Goal: Task Accomplishment & Management: Use online tool/utility

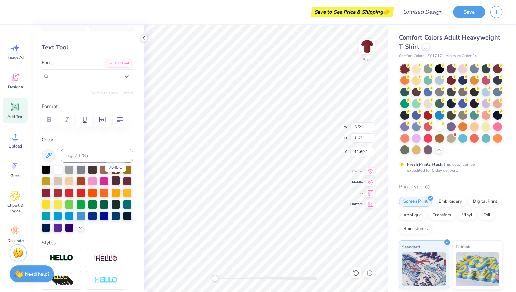
scroll to position [19, 0]
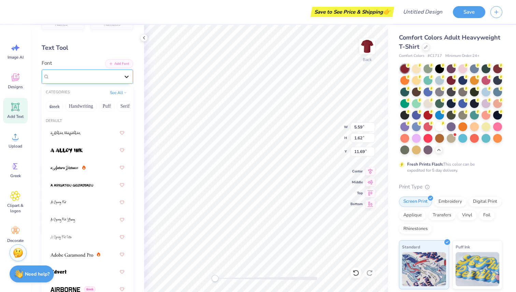
click at [126, 78] on icon at bounding box center [126, 76] width 7 height 7
click at [68, 106] on button "Retro" at bounding box center [63, 106] width 18 height 11
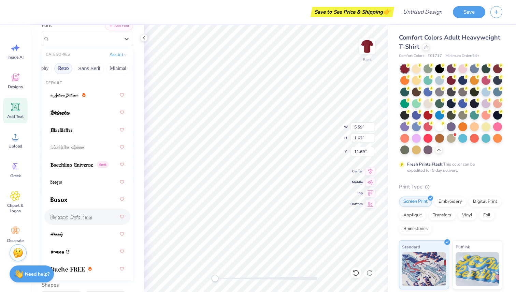
scroll to position [0, 0]
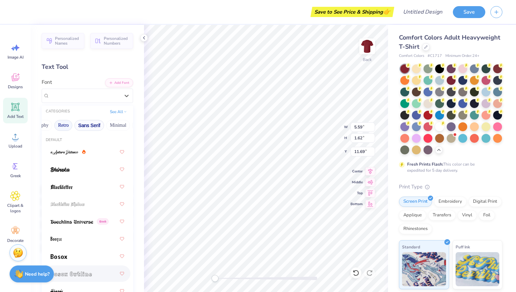
click at [92, 124] on button "Sans Serif" at bounding box center [89, 125] width 30 height 11
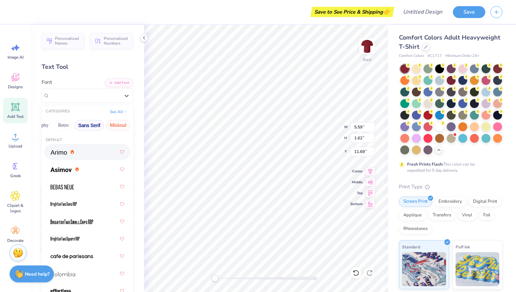
click at [115, 124] on button "Minimal" at bounding box center [118, 125] width 24 height 11
click at [58, 125] on button "Greek" at bounding box center [54, 125] width 17 height 11
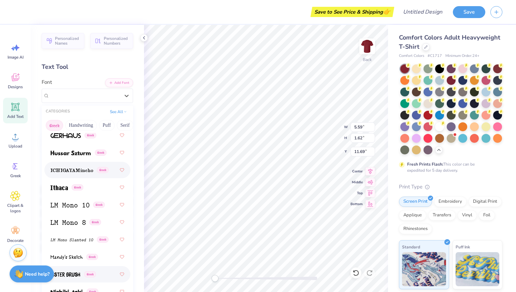
scroll to position [360, 0]
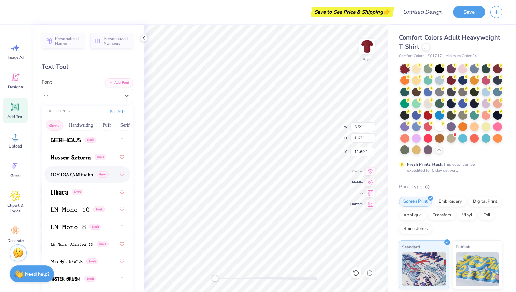
click at [65, 175] on img at bounding box center [71, 175] width 43 height 5
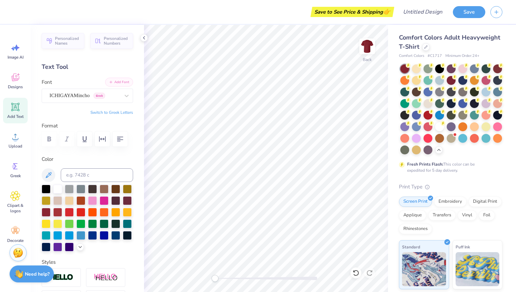
click at [125, 80] on button "Add Font" at bounding box center [119, 82] width 28 height 9
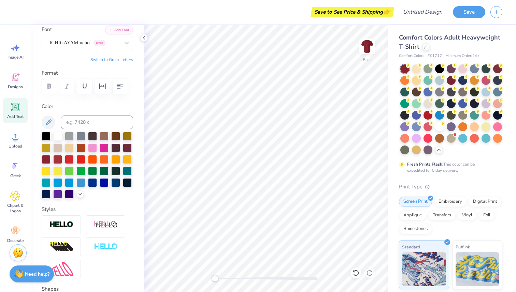
scroll to position [0, 0]
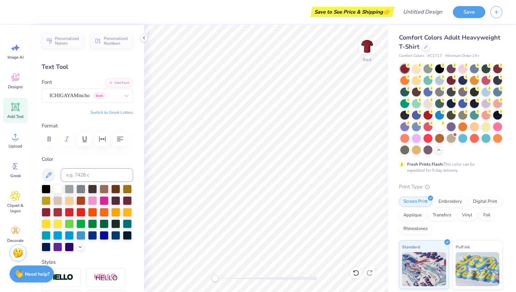
click at [19, 107] on icon at bounding box center [15, 107] width 10 height 10
type textarea "T"
click at [129, 95] on icon at bounding box center [126, 95] width 7 height 7
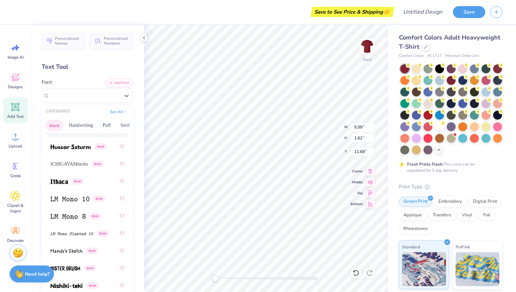
scroll to position [381, 0]
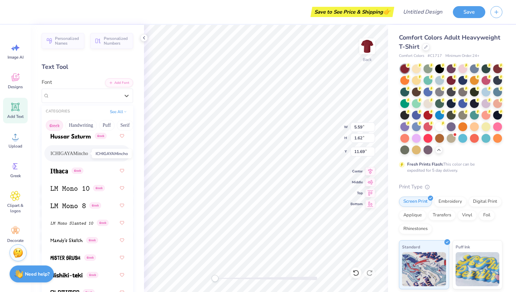
click at [75, 152] on span "ICHIGAYAMincho" at bounding box center [69, 153] width 38 height 7
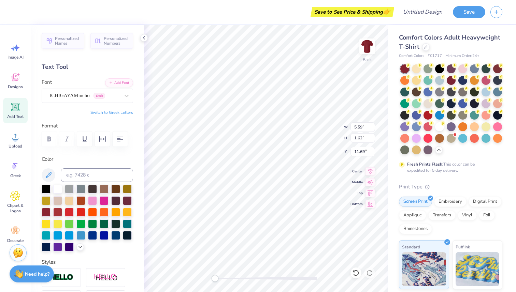
scroll to position [0, 1]
type textarea "WEIGHT CLUB"
type input "2.36"
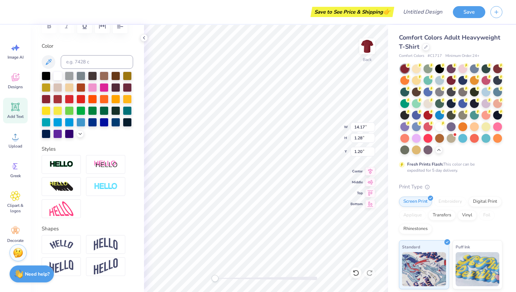
scroll to position [131, 0]
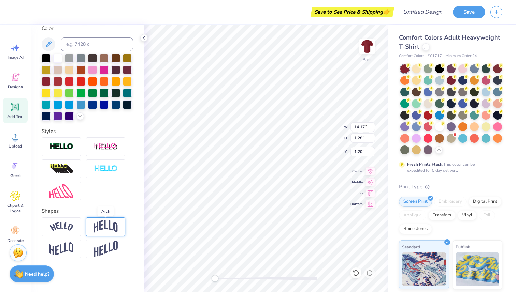
click at [103, 226] on img at bounding box center [106, 226] width 24 height 13
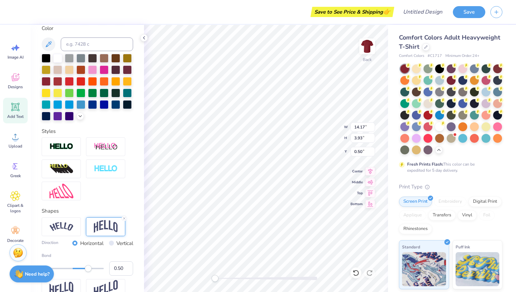
click at [138, 102] on div "Save to See Price & Shipping 👉 Design Title Save Image AI Designs Add Text Uplo…" at bounding box center [258, 146] width 516 height 292
type input "1.25"
click at [372, 136] on input "3.94" at bounding box center [362, 138] width 25 height 10
type input "3.95"
type input "1.26"
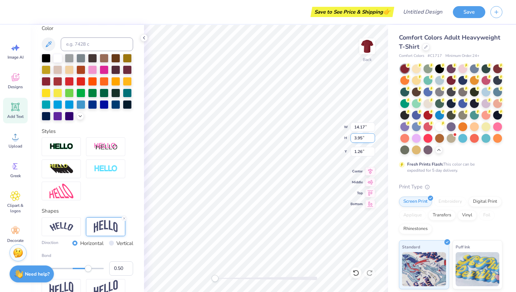
type input "3.95"
click at [372, 136] on input "3.95" at bounding box center [362, 138] width 25 height 10
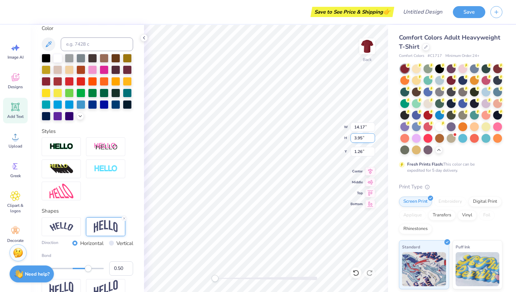
click at [372, 136] on input "3.95" at bounding box center [362, 138] width 25 height 10
click at [372, 126] on input "14.18" at bounding box center [362, 127] width 25 height 10
click at [372, 126] on input "14.19" at bounding box center [362, 127] width 25 height 10
click at [372, 126] on input "14.2" at bounding box center [362, 127] width 25 height 10
click at [372, 126] on input "14.21" at bounding box center [362, 127] width 25 height 10
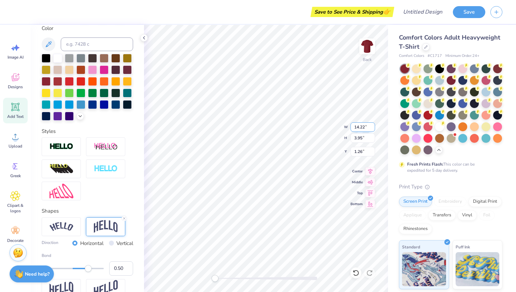
click at [372, 126] on input "14.22" at bounding box center [362, 127] width 25 height 10
click at [372, 126] on input "14.23" at bounding box center [362, 127] width 25 height 10
type input "14.24"
click at [372, 126] on input "14.24" at bounding box center [362, 127] width 25 height 10
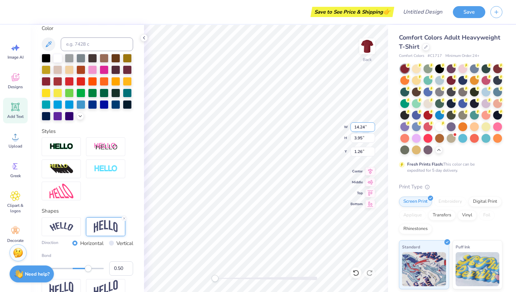
click at [372, 126] on input "14.24" at bounding box center [362, 127] width 25 height 10
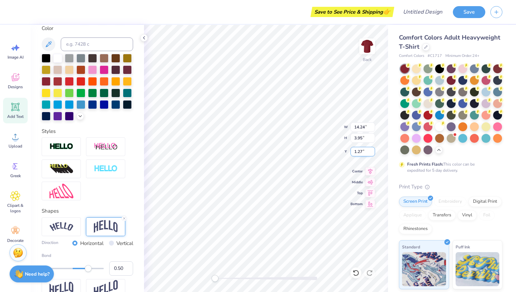
click at [372, 149] on input "1.27" at bounding box center [362, 152] width 25 height 10
click at [372, 149] on input "1.28" at bounding box center [362, 152] width 25 height 10
click at [372, 149] on input "1.29" at bounding box center [362, 152] width 25 height 10
click at [373, 149] on input "1.3" at bounding box center [362, 152] width 25 height 10
click at [373, 149] on input "1.31" at bounding box center [362, 152] width 25 height 10
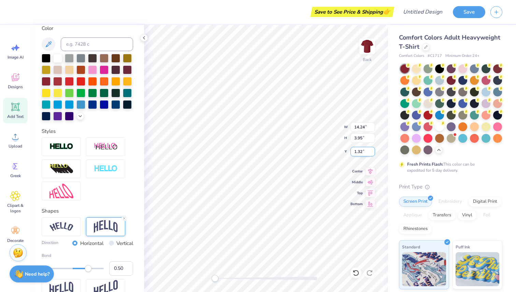
click at [373, 149] on input "1.32" at bounding box center [362, 152] width 25 height 10
type input "1.33"
click at [373, 149] on input "1.33" at bounding box center [362, 152] width 25 height 10
click at [372, 126] on input "14.18" at bounding box center [362, 127] width 25 height 10
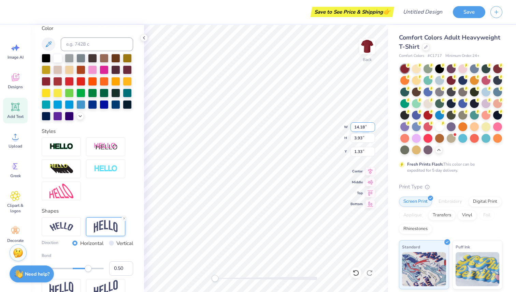
type input "14.19"
type input "0.53"
click at [372, 126] on input "14.19" at bounding box center [362, 127] width 25 height 10
click at [372, 126] on input "14.2" at bounding box center [362, 127] width 25 height 10
click at [372, 126] on input "14.21" at bounding box center [362, 127] width 25 height 10
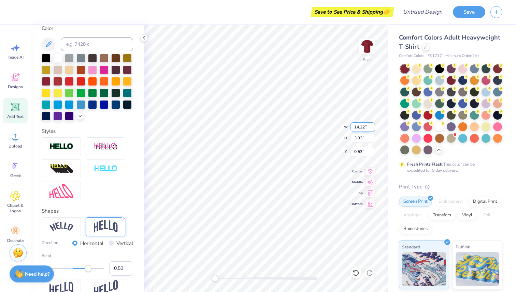
click at [372, 126] on input "14.22" at bounding box center [362, 127] width 25 height 10
click at [372, 126] on input "14.23" at bounding box center [362, 127] width 25 height 10
click at [372, 126] on input "14.24" at bounding box center [362, 127] width 25 height 10
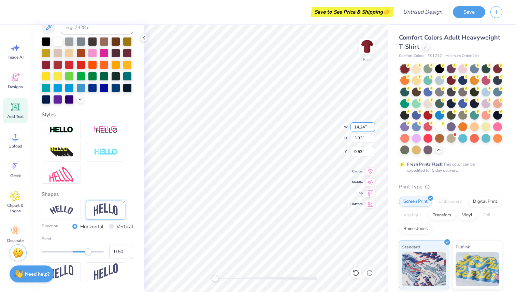
scroll to position [151, 0]
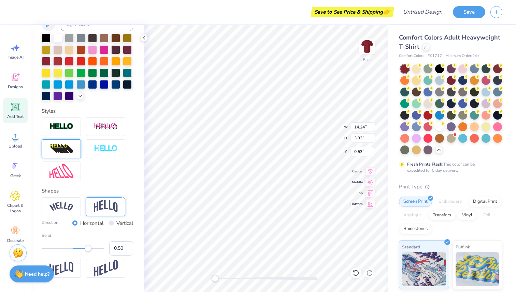
click at [71, 151] on img at bounding box center [61, 149] width 24 height 11
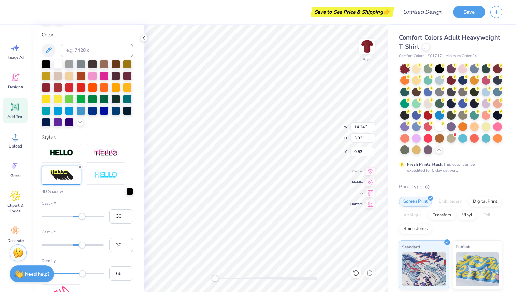
scroll to position [177, 0]
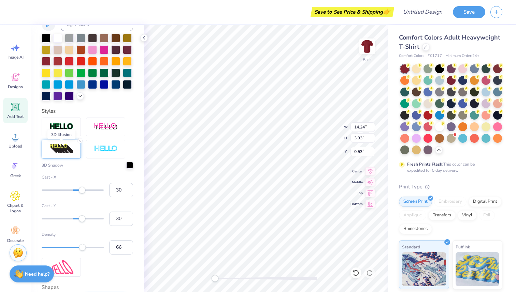
click at [72, 151] on img at bounding box center [61, 149] width 24 height 11
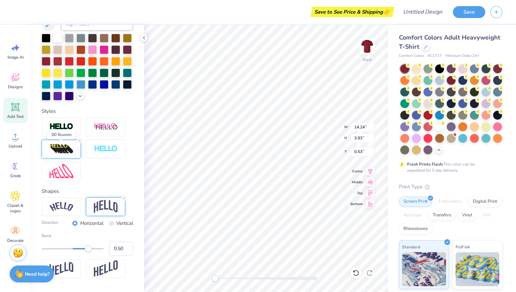
click at [72, 151] on img at bounding box center [61, 149] width 24 height 11
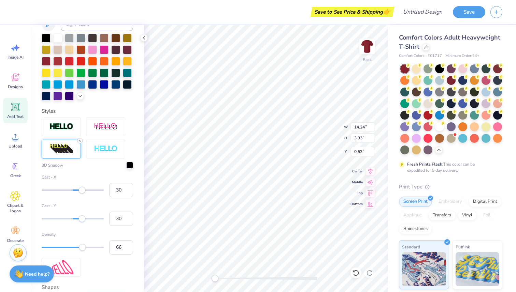
click at [78, 141] on icon at bounding box center [80, 141] width 4 height 4
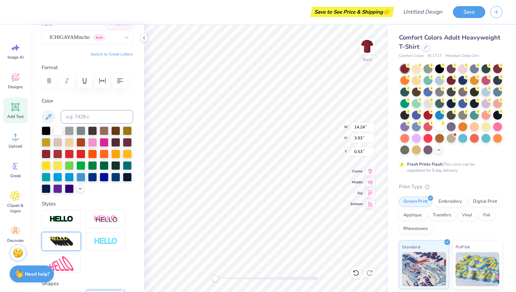
scroll to position [0, 0]
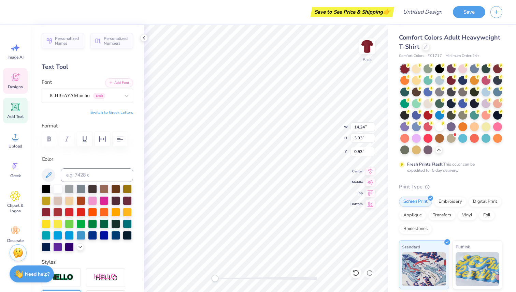
click at [24, 82] on div "Designs" at bounding box center [15, 81] width 25 height 26
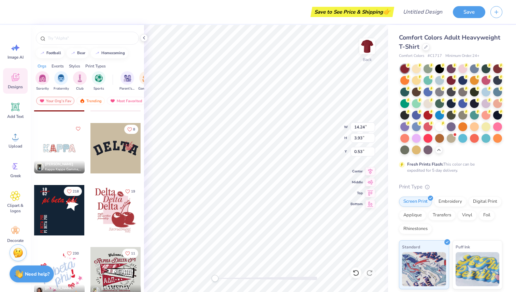
scroll to position [853, 0]
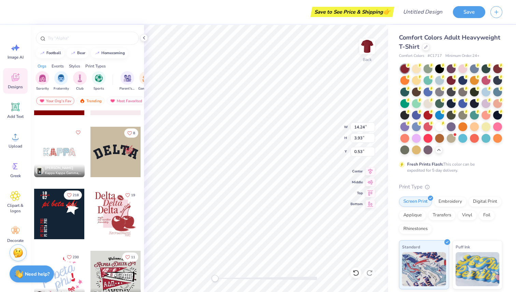
click at [119, 163] on div at bounding box center [115, 152] width 50 height 50
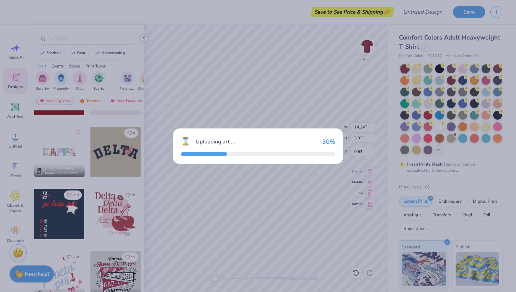
type input "14.17"
type input "4.65"
type input "2.99"
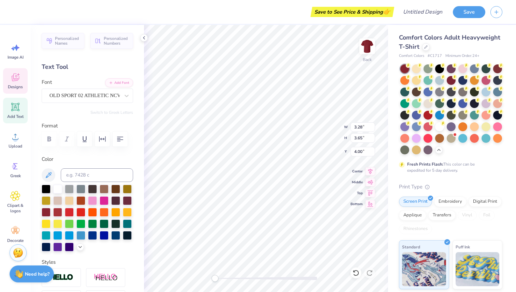
type input "2.85"
type input "3.30"
type input "3.06"
type input "2.09"
type input "3.02"
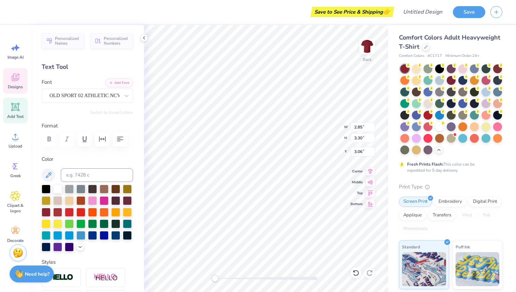
type input "3.00"
type input "3.28"
type input "3.65"
type input "4.00"
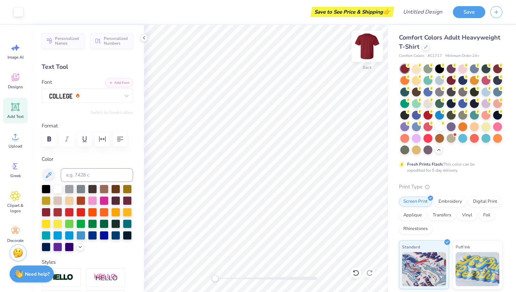
click at [370, 46] on img at bounding box center [366, 46] width 27 height 27
click at [368, 46] on img at bounding box center [366, 46] width 27 height 27
click at [365, 46] on img at bounding box center [366, 46] width 27 height 27
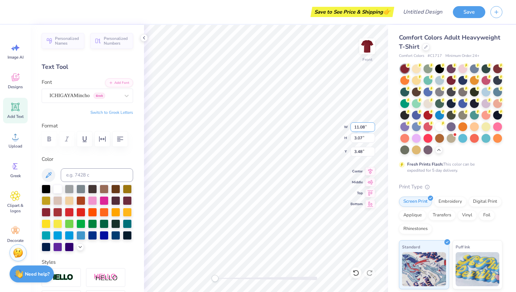
click at [372, 130] on input "11.08" at bounding box center [362, 127] width 25 height 10
click at [373, 129] on input "11.07" at bounding box center [362, 127] width 25 height 10
click at [373, 129] on input "11.06" at bounding box center [362, 127] width 25 height 10
click at [373, 129] on input "11.05" at bounding box center [362, 127] width 25 height 10
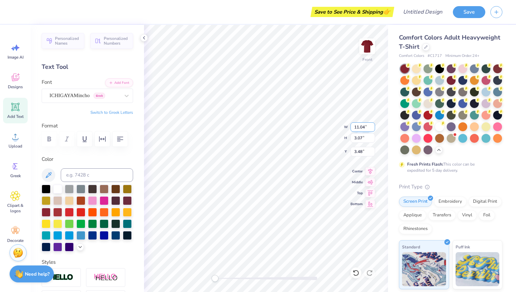
click at [373, 129] on input "11.04" at bounding box center [362, 127] width 25 height 10
click at [373, 129] on input "11.03" at bounding box center [362, 127] width 25 height 10
click at [373, 129] on input "11.02" at bounding box center [362, 127] width 25 height 10
click at [373, 129] on input "11.01" at bounding box center [362, 127] width 25 height 10
click at [373, 129] on input "11" at bounding box center [362, 127] width 25 height 10
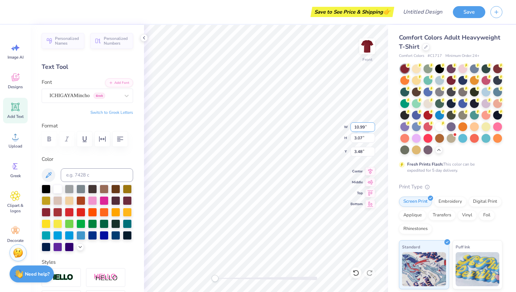
click at [373, 129] on input "10.99" at bounding box center [362, 127] width 25 height 10
click at [373, 129] on input "10.98" at bounding box center [362, 127] width 25 height 10
click at [373, 129] on input "10.97" at bounding box center [362, 127] width 25 height 10
type input "10.96"
click at [373, 129] on input "10.96" at bounding box center [362, 127] width 25 height 10
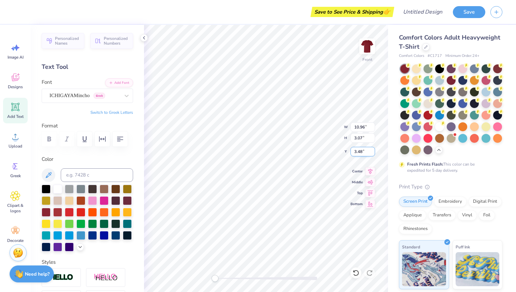
click at [373, 153] on input "3.47" at bounding box center [362, 152] width 25 height 10
click at [373, 153] on input "3.46" at bounding box center [362, 152] width 25 height 10
click at [373, 153] on input "3.45" at bounding box center [362, 152] width 25 height 10
click at [373, 153] on input "3.44" at bounding box center [362, 152] width 25 height 10
click at [373, 153] on input "3.43" at bounding box center [362, 152] width 25 height 10
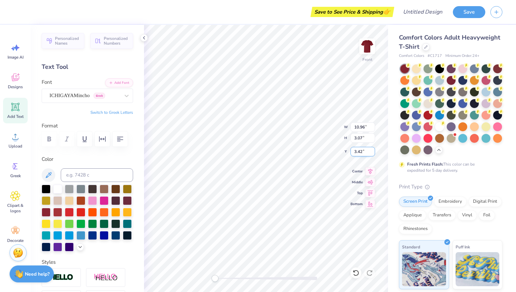
click at [373, 153] on input "3.42" at bounding box center [362, 152] width 25 height 10
click at [373, 153] on input "3.41" at bounding box center [362, 152] width 25 height 10
click at [373, 153] on input "3.4" at bounding box center [362, 152] width 25 height 10
click at [373, 153] on input "3.39" at bounding box center [362, 152] width 25 height 10
click at [373, 153] on input "3.38" at bounding box center [362, 152] width 25 height 10
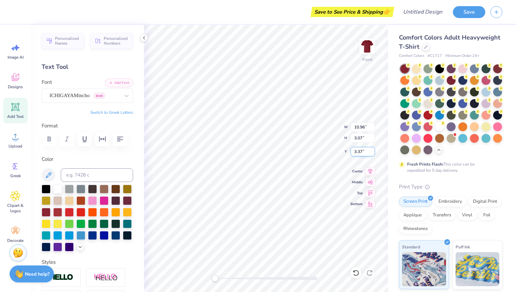
click at [373, 153] on input "3.37" at bounding box center [362, 152] width 25 height 10
type input "3.36"
click at [373, 153] on input "3.36" at bounding box center [362, 152] width 25 height 10
click at [373, 140] on input "3.06" at bounding box center [362, 138] width 25 height 10
click at [373, 140] on input "3.05" at bounding box center [362, 138] width 25 height 10
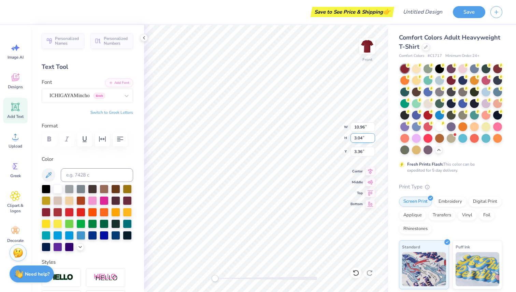
click at [373, 140] on input "3.04" at bounding box center [362, 138] width 25 height 10
click at [373, 140] on input "3.03" at bounding box center [362, 138] width 25 height 10
click at [373, 140] on input "3.02" at bounding box center [362, 138] width 25 height 10
type input "3.01"
click at [373, 140] on input "3.01" at bounding box center [362, 138] width 25 height 10
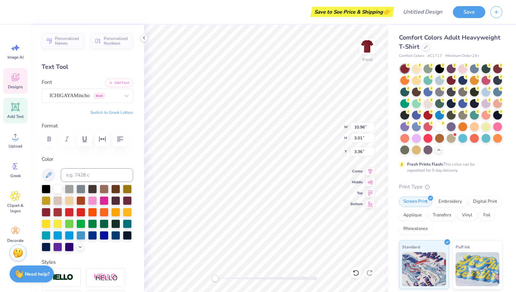
click at [19, 77] on icon at bounding box center [16, 78] width 8 height 8
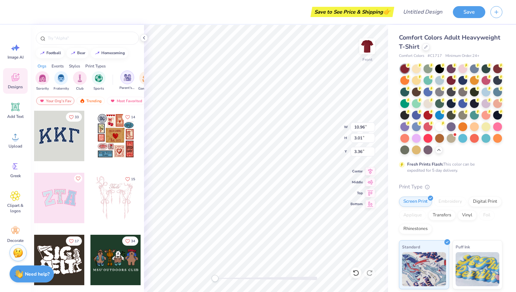
type input "13.55"
type input "3.75"
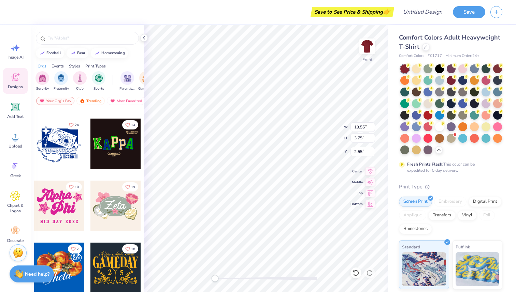
scroll to position [320, 0]
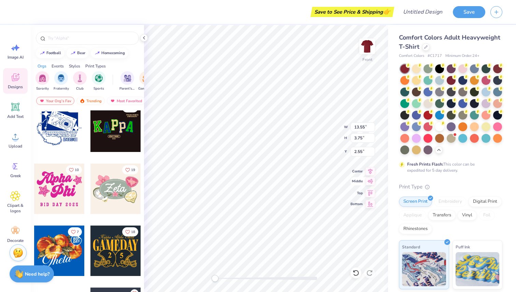
click at [368, 182] on icon at bounding box center [370, 181] width 6 height 4
type input "11.87"
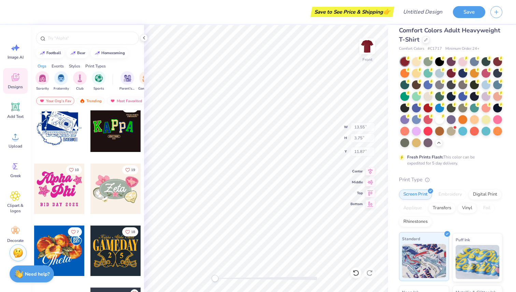
scroll to position [0, 0]
